Goal: Navigation & Orientation: Go to known website

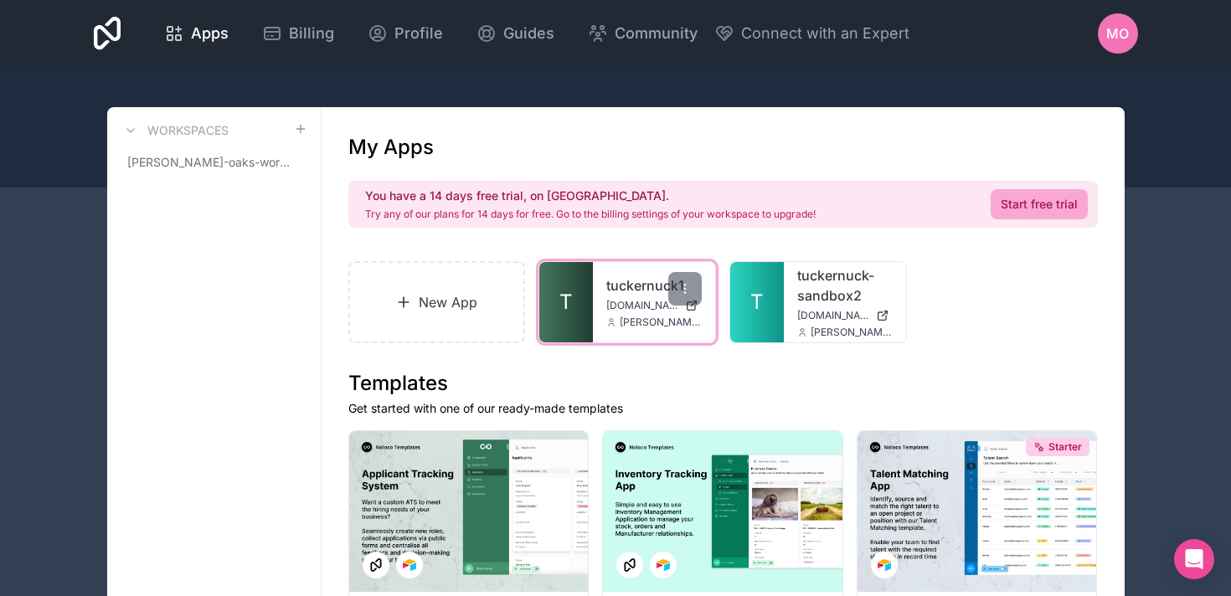
click at [577, 302] on link "T" at bounding box center [566, 302] width 54 height 80
click at [622, 291] on link "tuckernuck1" at bounding box center [653, 286] width 95 height 20
